Goal: Check status: Check status

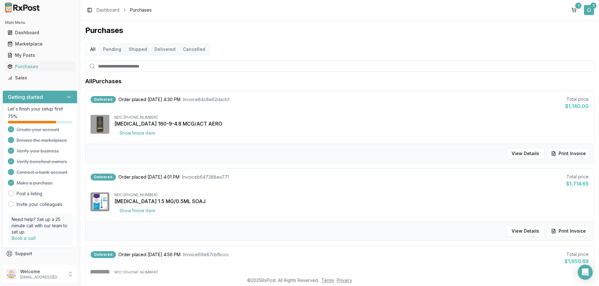
click at [587, 8] on button "1" at bounding box center [589, 10] width 10 height 10
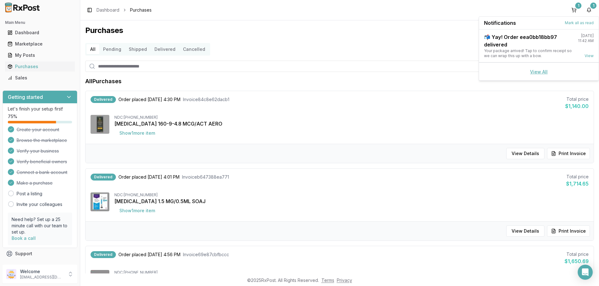
click at [538, 72] on link "View All" at bounding box center [539, 71] width 18 height 5
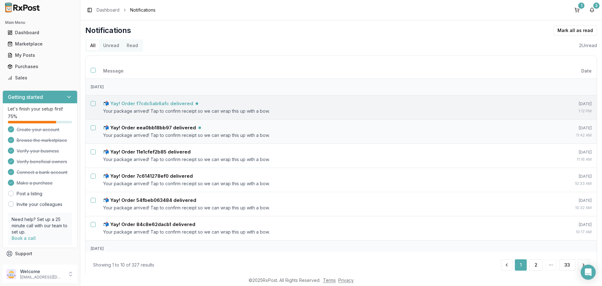
click at [167, 105] on h5 "📬 Yay! Order f7cdc5ab6afc delivered" at bounding box center [148, 103] width 90 height 6
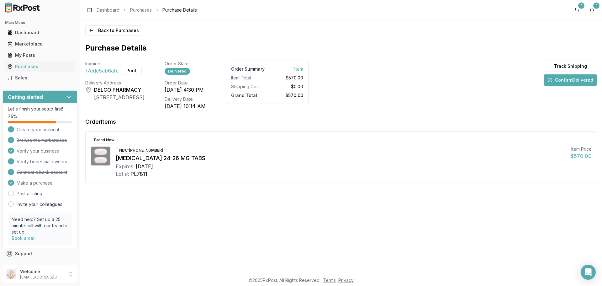
click at [565, 80] on button "Confirm Delivered" at bounding box center [570, 79] width 53 height 11
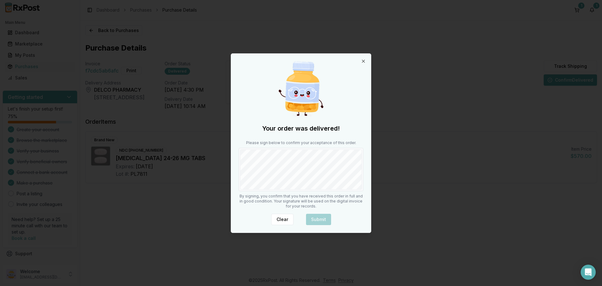
click at [362, 180] on div at bounding box center [301, 169] width 125 height 43
click at [317, 220] on button "Submit" at bounding box center [318, 218] width 25 height 11
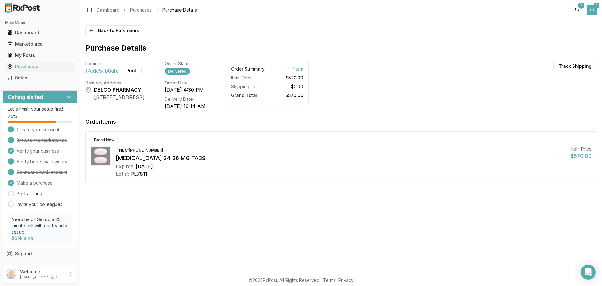
click at [593, 9] on button "1" at bounding box center [592, 10] width 10 height 10
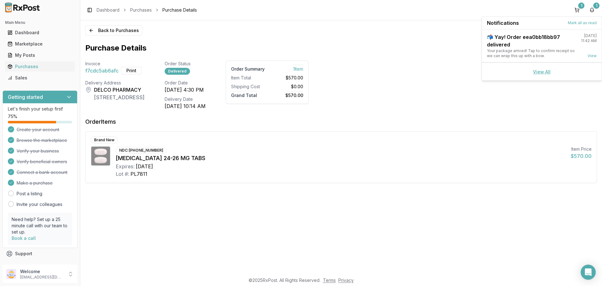
click at [544, 71] on link "View All" at bounding box center [542, 71] width 18 height 5
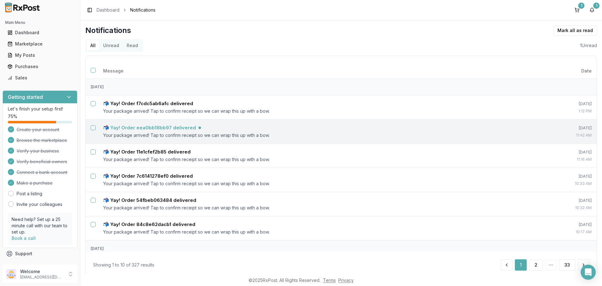
click at [141, 127] on h5 "📬 Yay! Order eea0bb18bb97 delivered" at bounding box center [149, 127] width 93 height 6
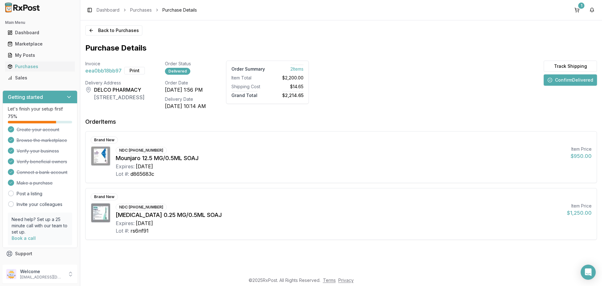
click at [561, 83] on button "Confirm Delivered" at bounding box center [570, 79] width 53 height 11
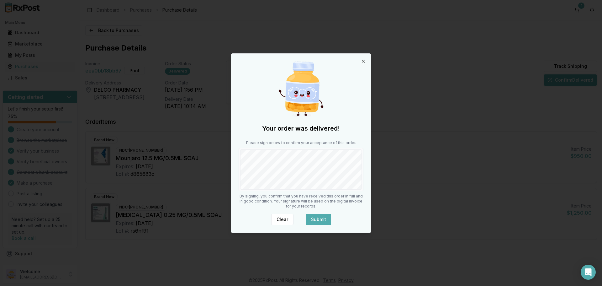
click at [318, 215] on button "Submit" at bounding box center [318, 218] width 25 height 11
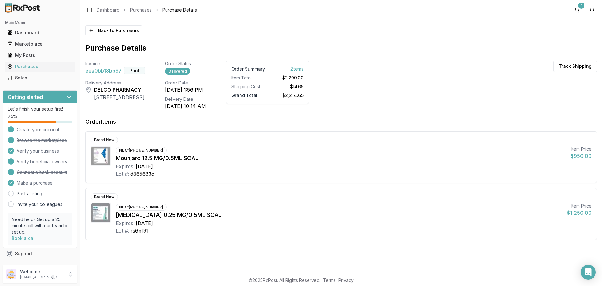
click at [134, 71] on button "Print" at bounding box center [134, 71] width 21 height 8
click at [75, 274] on div "Welcome delcopharmacyrx@gmail.com" at bounding box center [40, 273] width 75 height 19
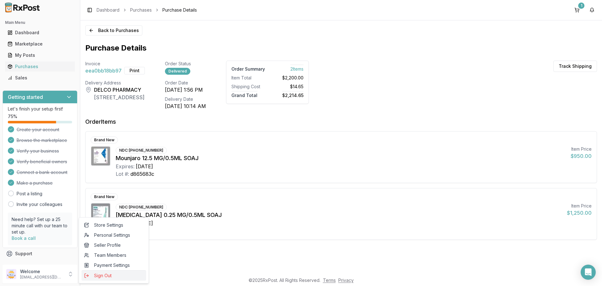
drag, startPoint x: 95, startPoint y: 278, endPoint x: 129, endPoint y: 230, distance: 58.6
click at [95, 277] on span "Sign Out" at bounding box center [114, 275] width 60 height 6
